Goal: Transaction & Acquisition: Purchase product/service

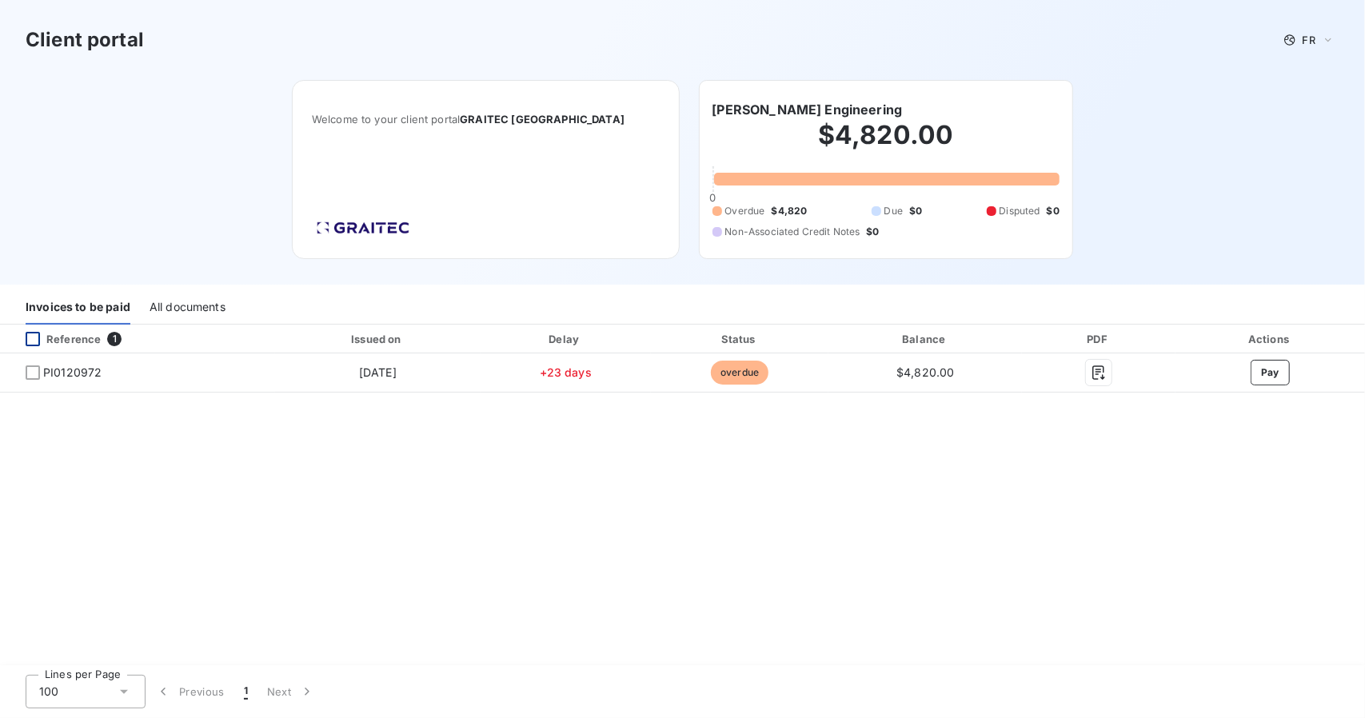
click at [31, 342] on div at bounding box center [33, 339] width 14 height 14
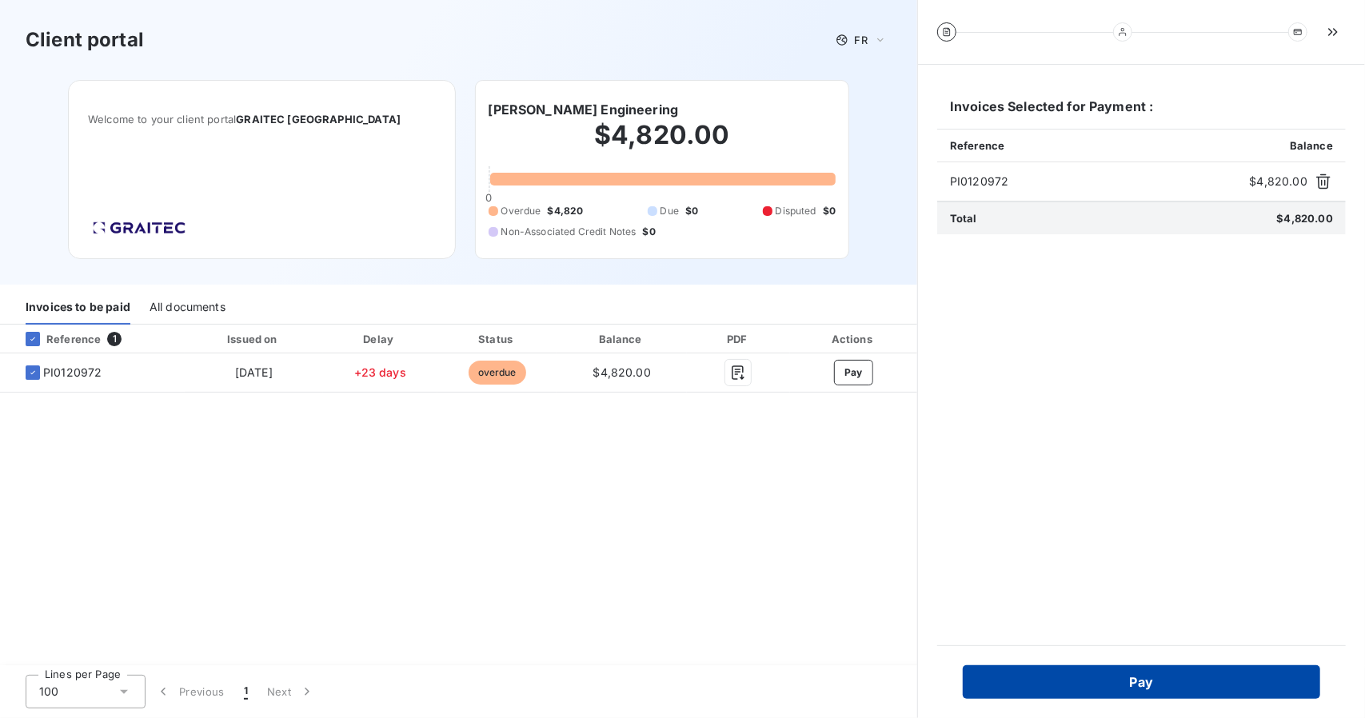
click at [1086, 676] on button "Pay" at bounding box center [1141, 682] width 357 height 34
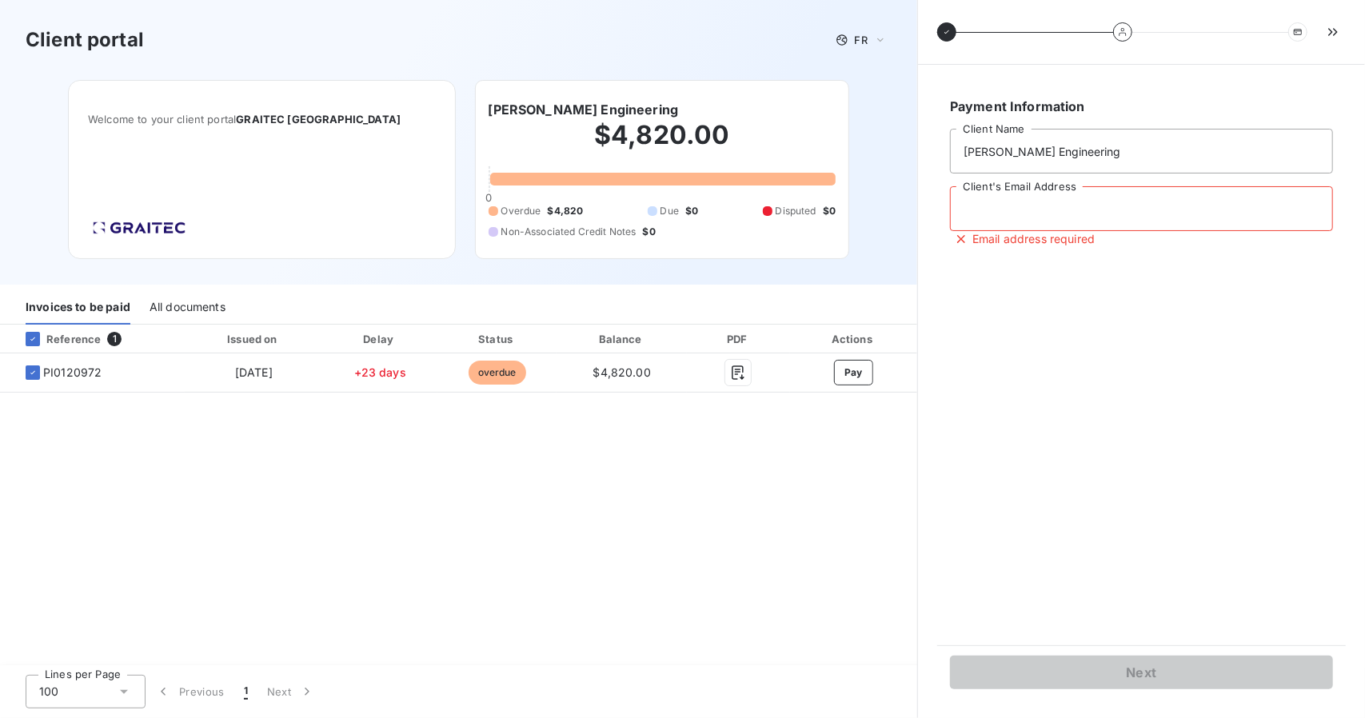
click at [1032, 210] on input "Client's Email Address" at bounding box center [1141, 208] width 383 height 45
type input "[PERSON_NAME][EMAIL_ADDRESS][DOMAIN_NAME]"
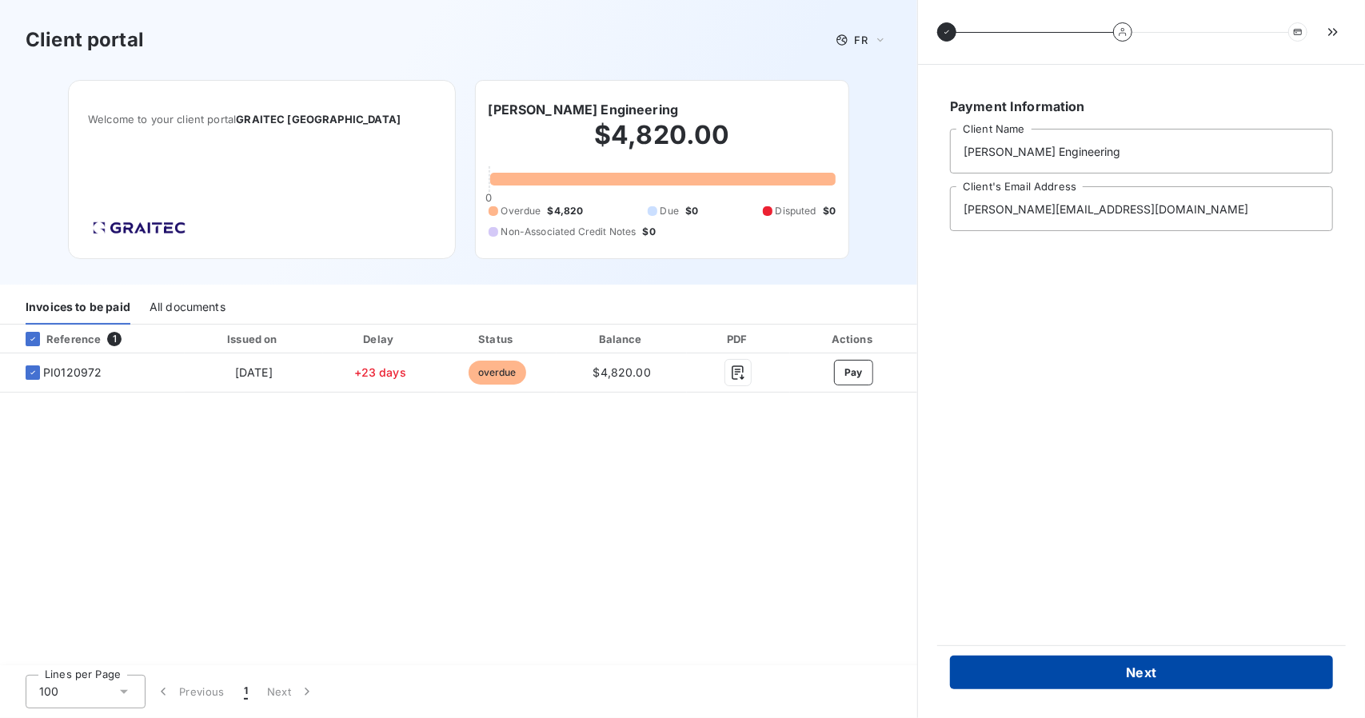
click at [1108, 668] on button "Next" at bounding box center [1141, 673] width 383 height 34
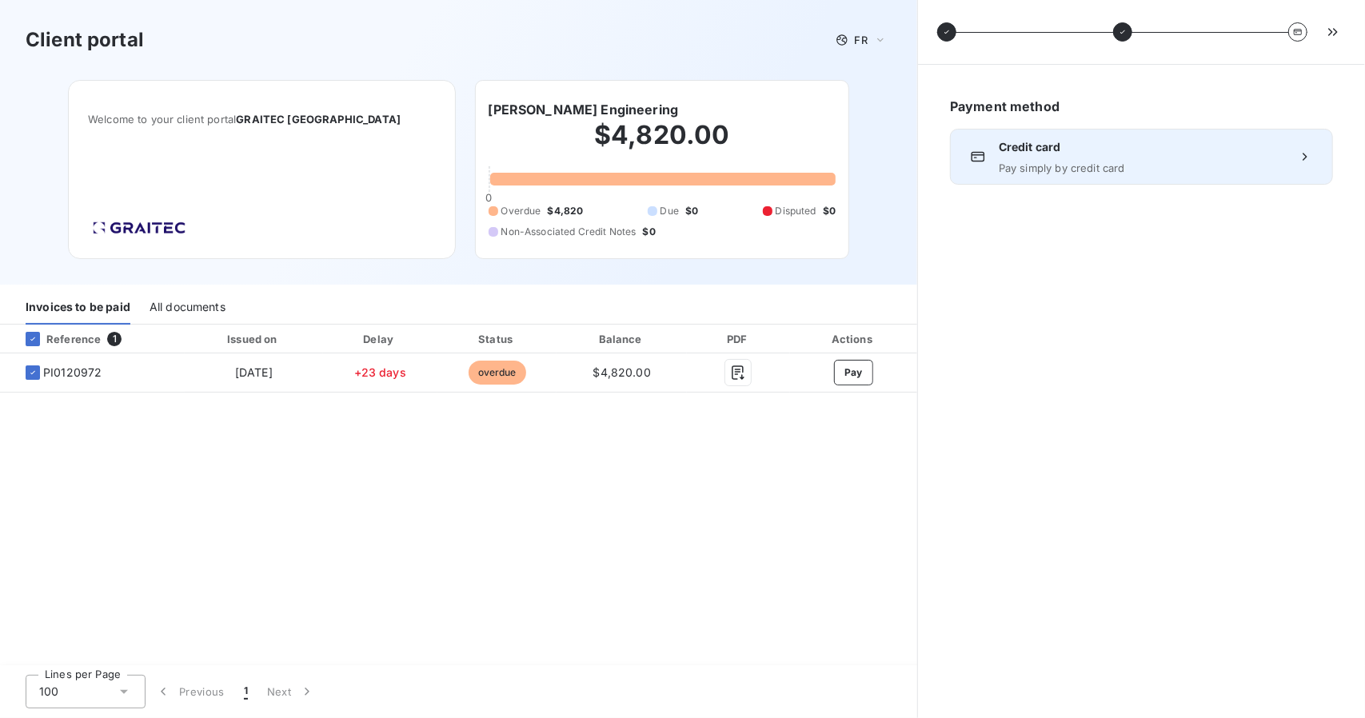
click at [1164, 181] on div "Credit card Pay simply by credit card" at bounding box center [1141, 157] width 383 height 56
